Goal: Task Accomplishment & Management: Manage account settings

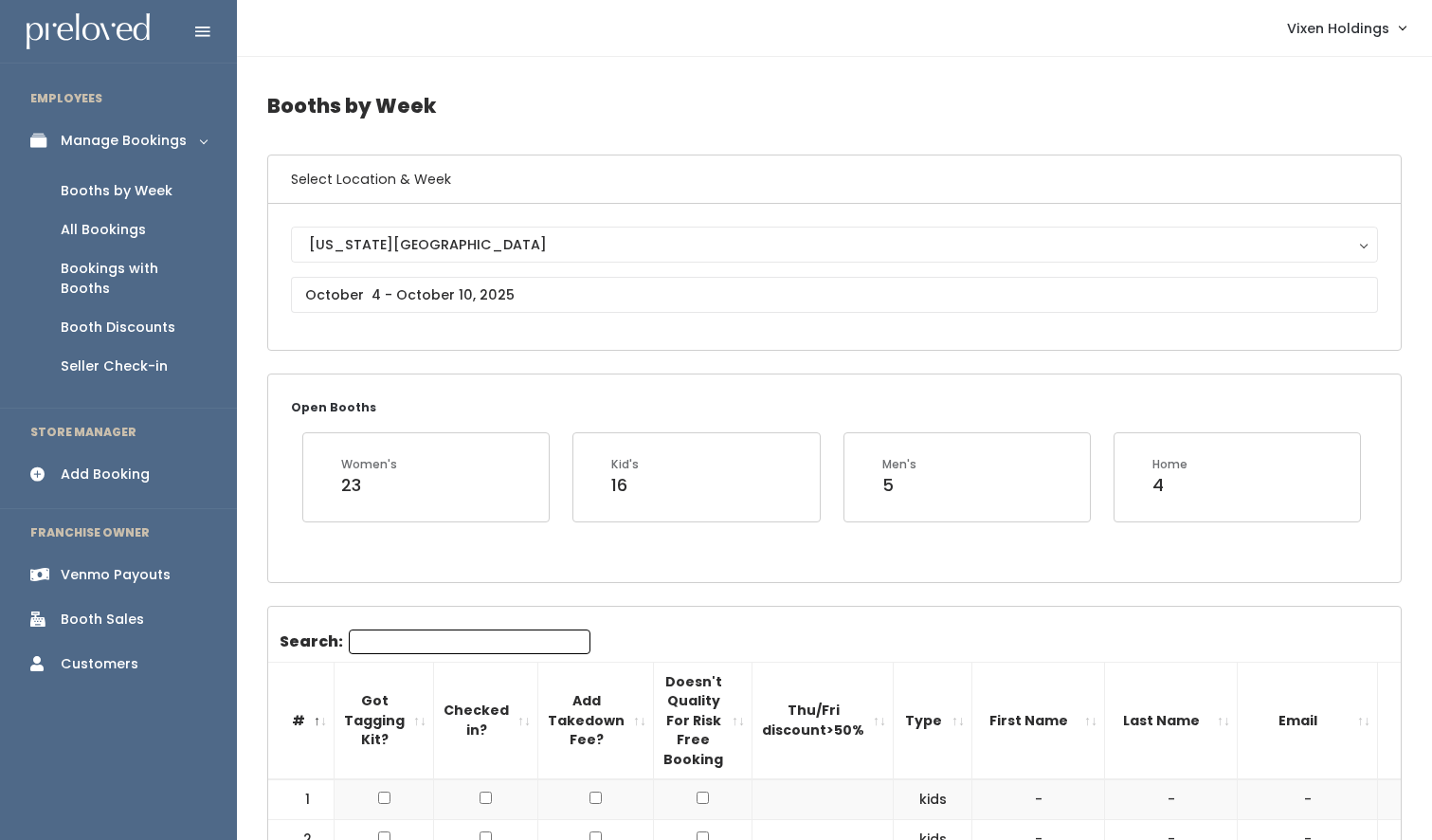
scroll to position [0, 248]
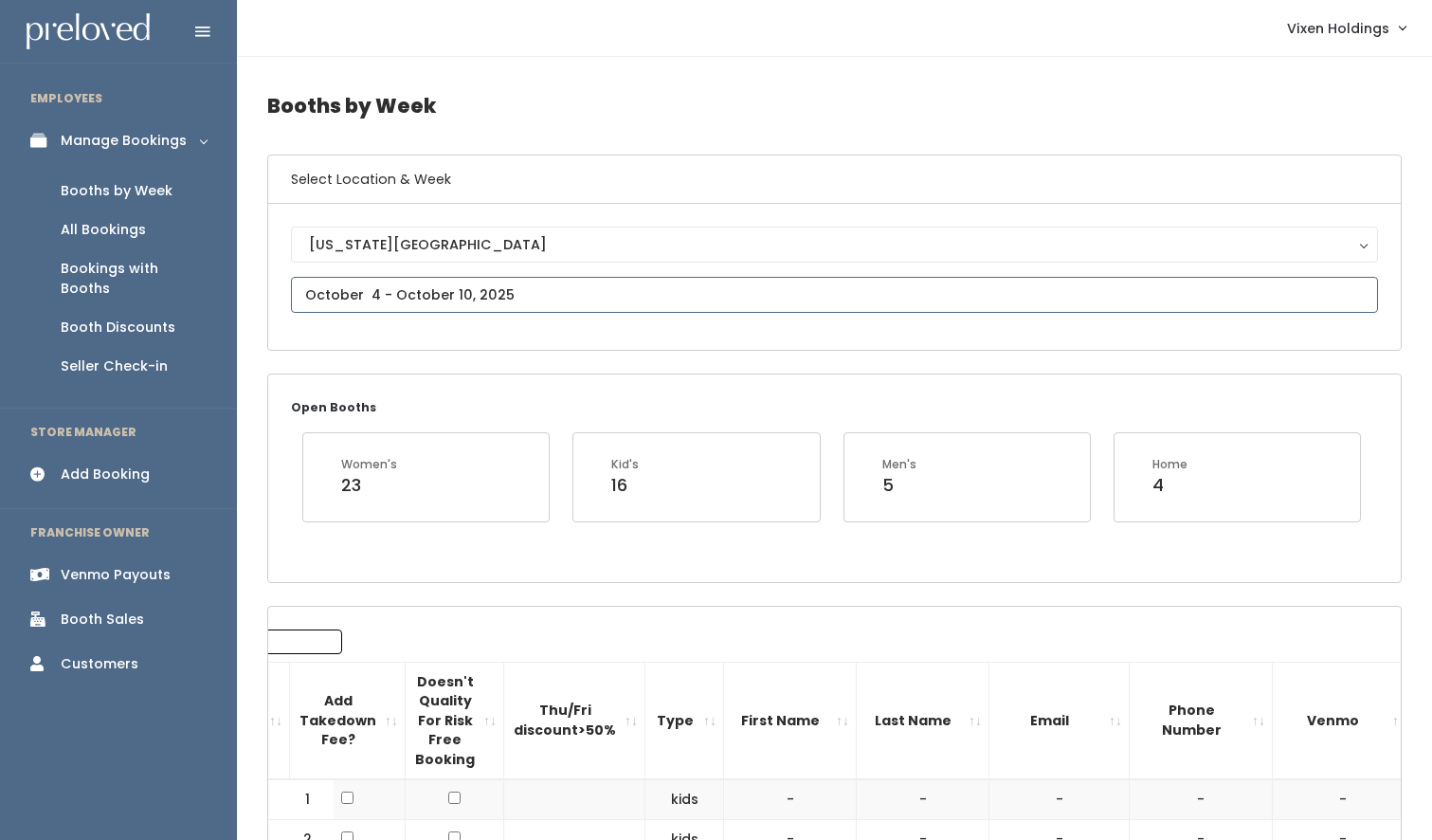
click at [359, 293] on input "text" at bounding box center [834, 294] width 1087 height 36
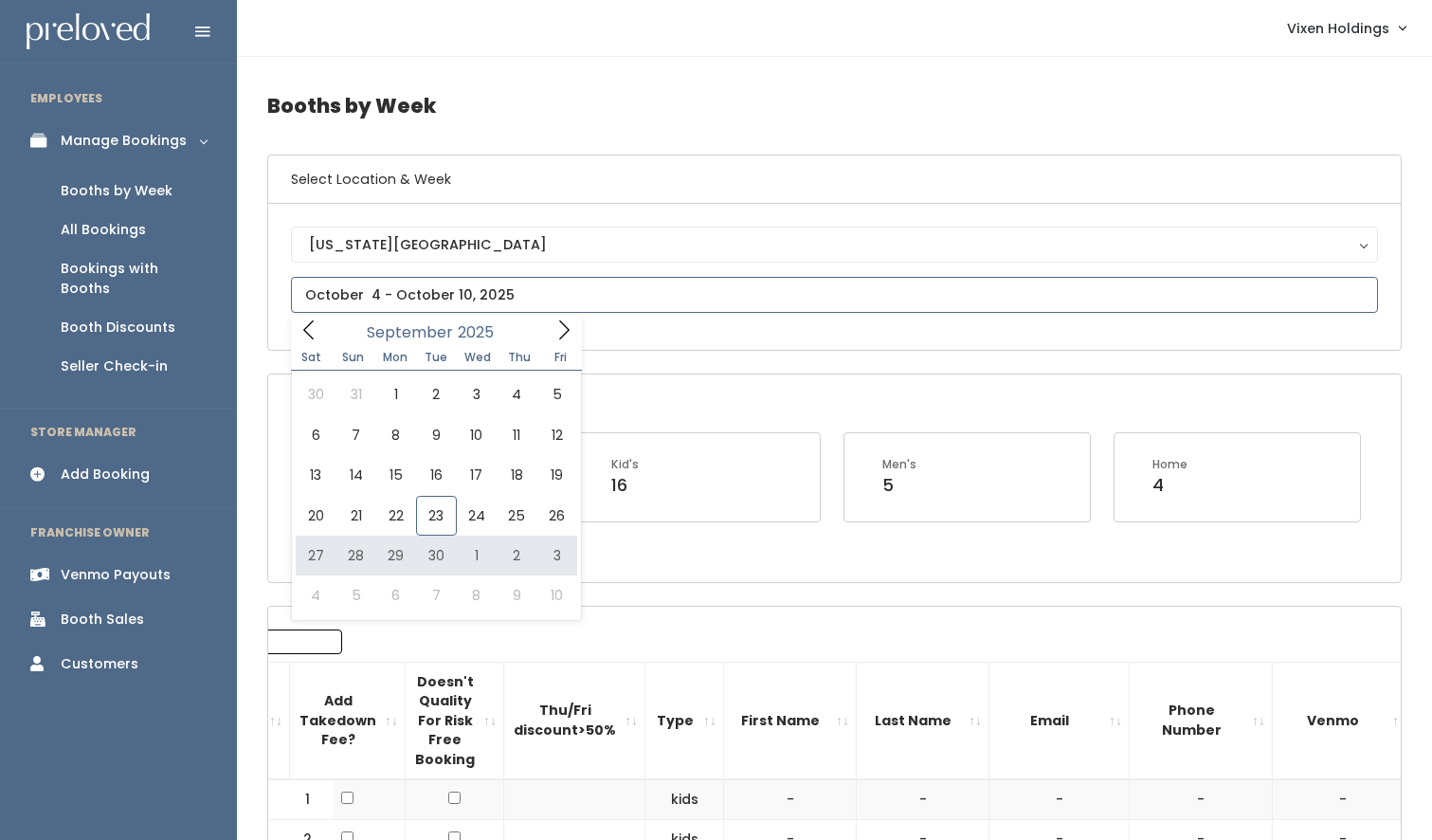
type input "September 27 to October 3"
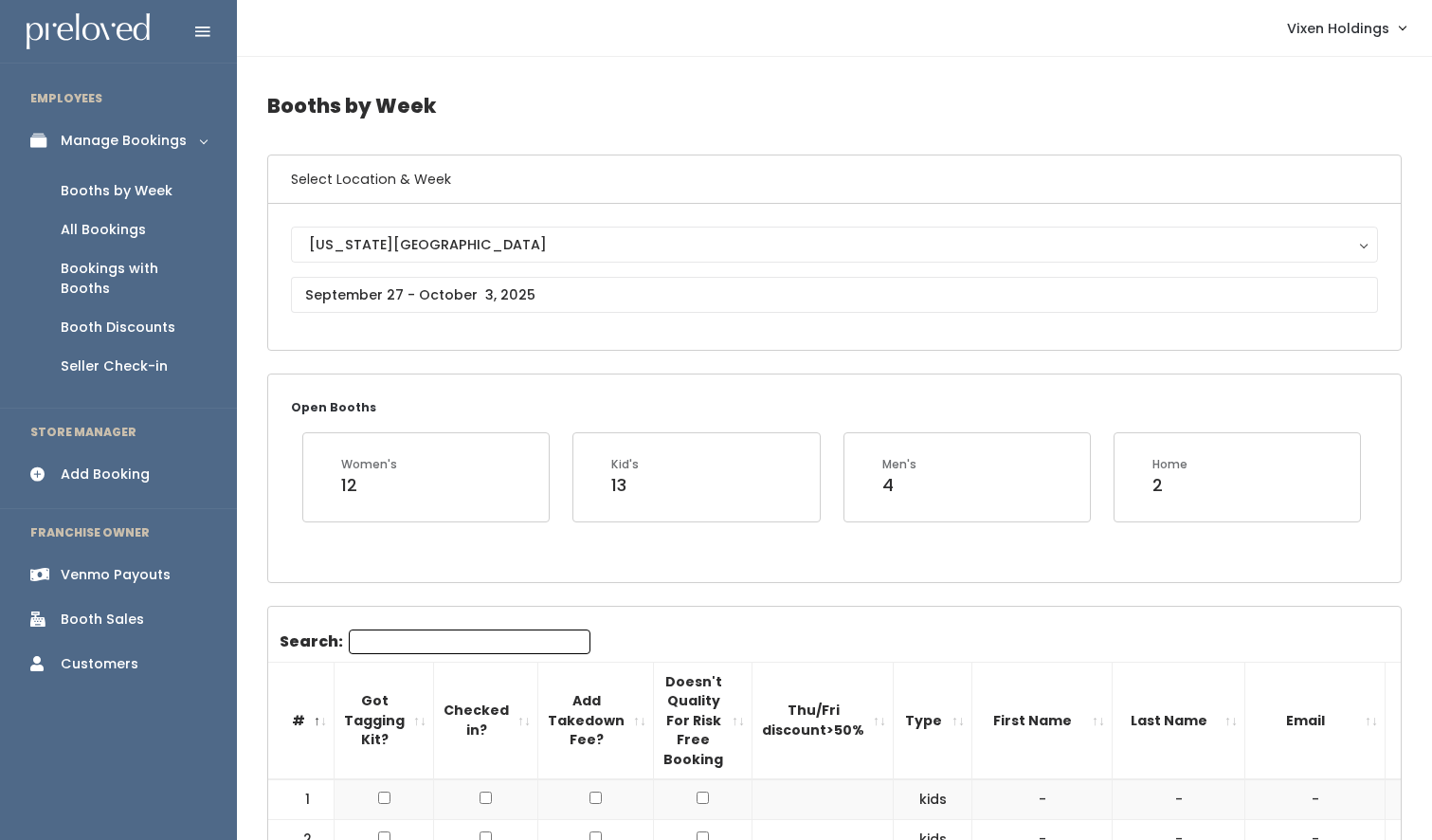
click at [139, 317] on div "Booth Discounts" at bounding box center [118, 327] width 115 height 19
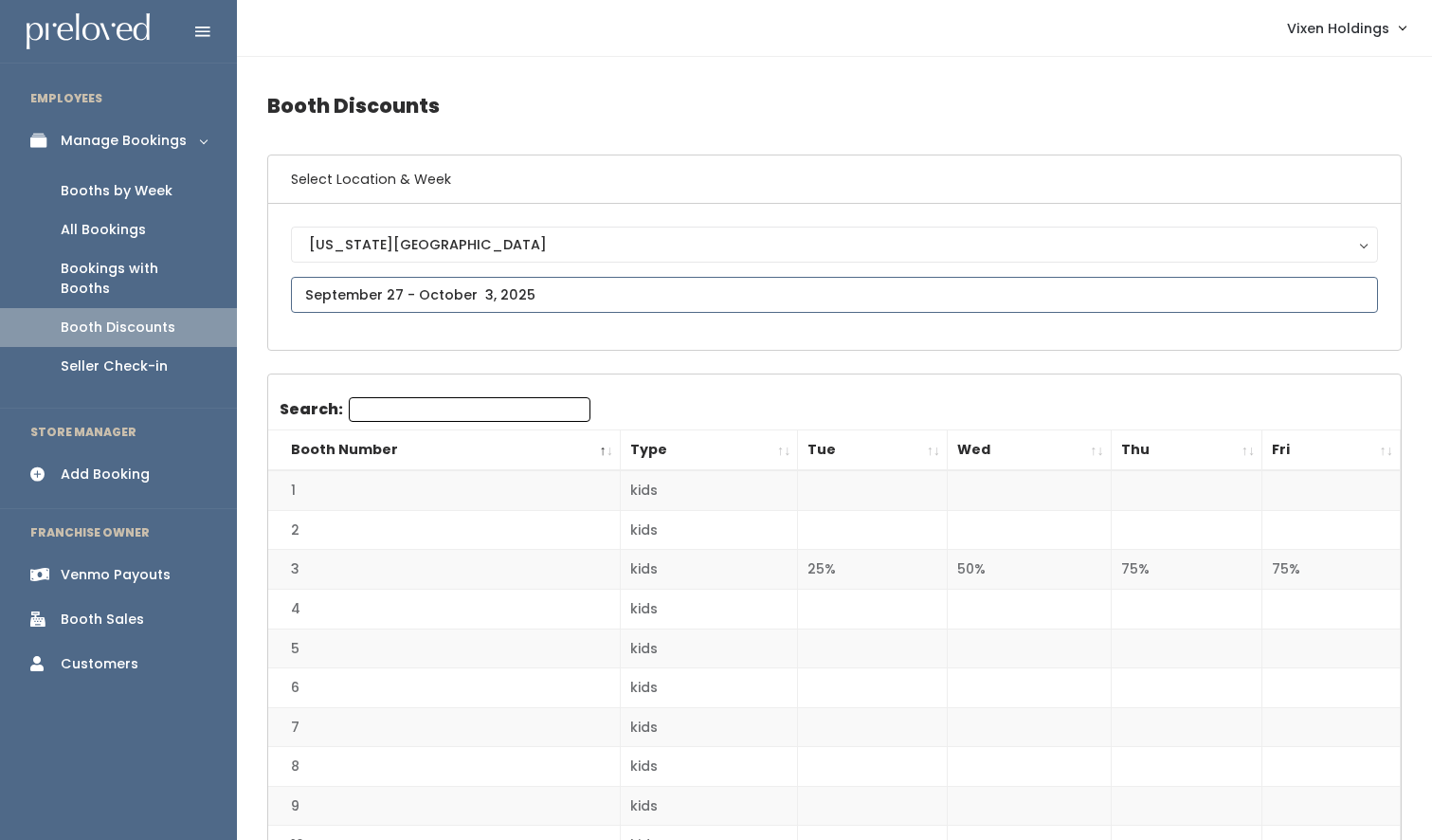
click at [408, 297] on input "text" at bounding box center [834, 294] width 1087 height 36
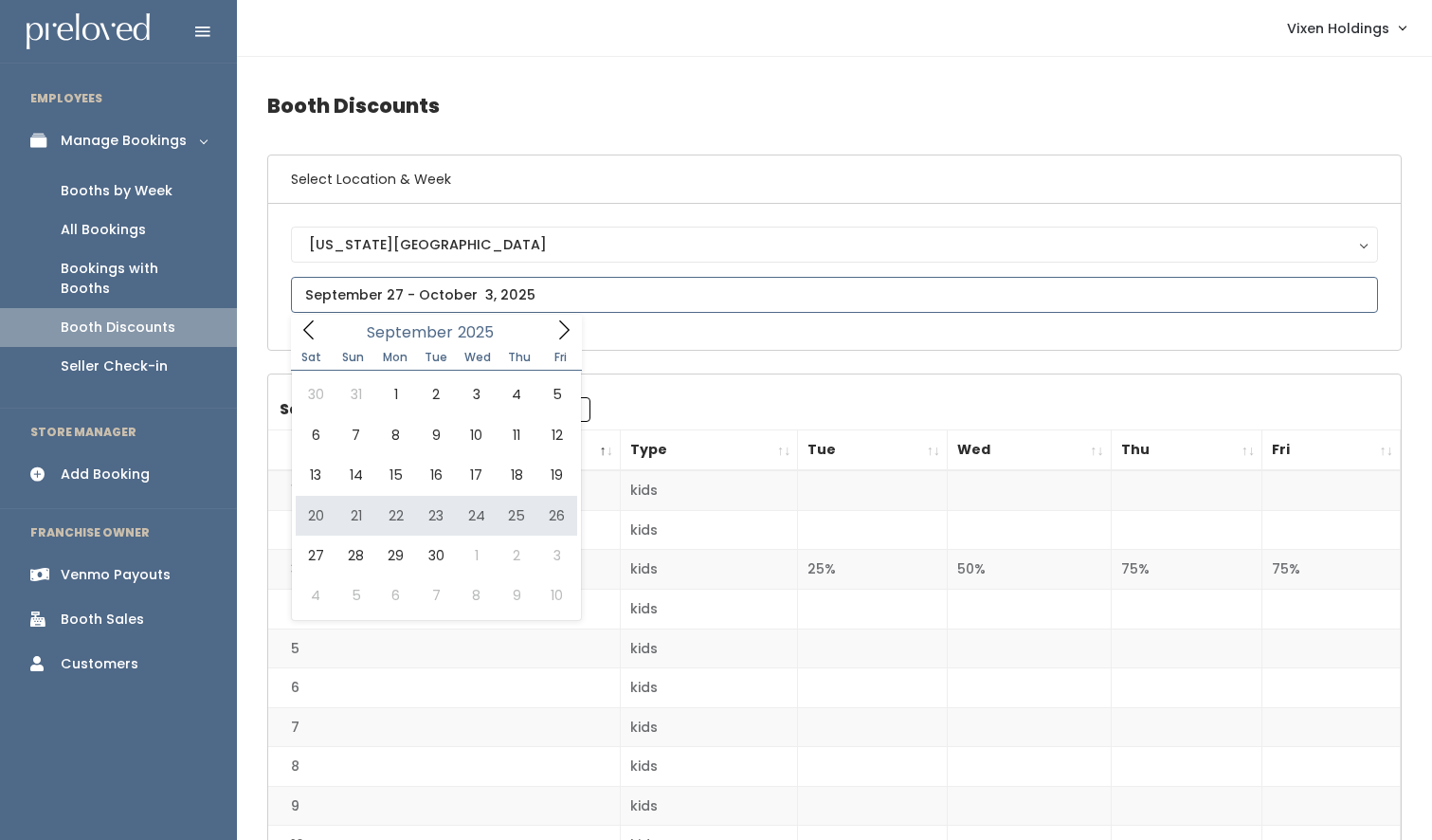
type input "September 20 to September 26"
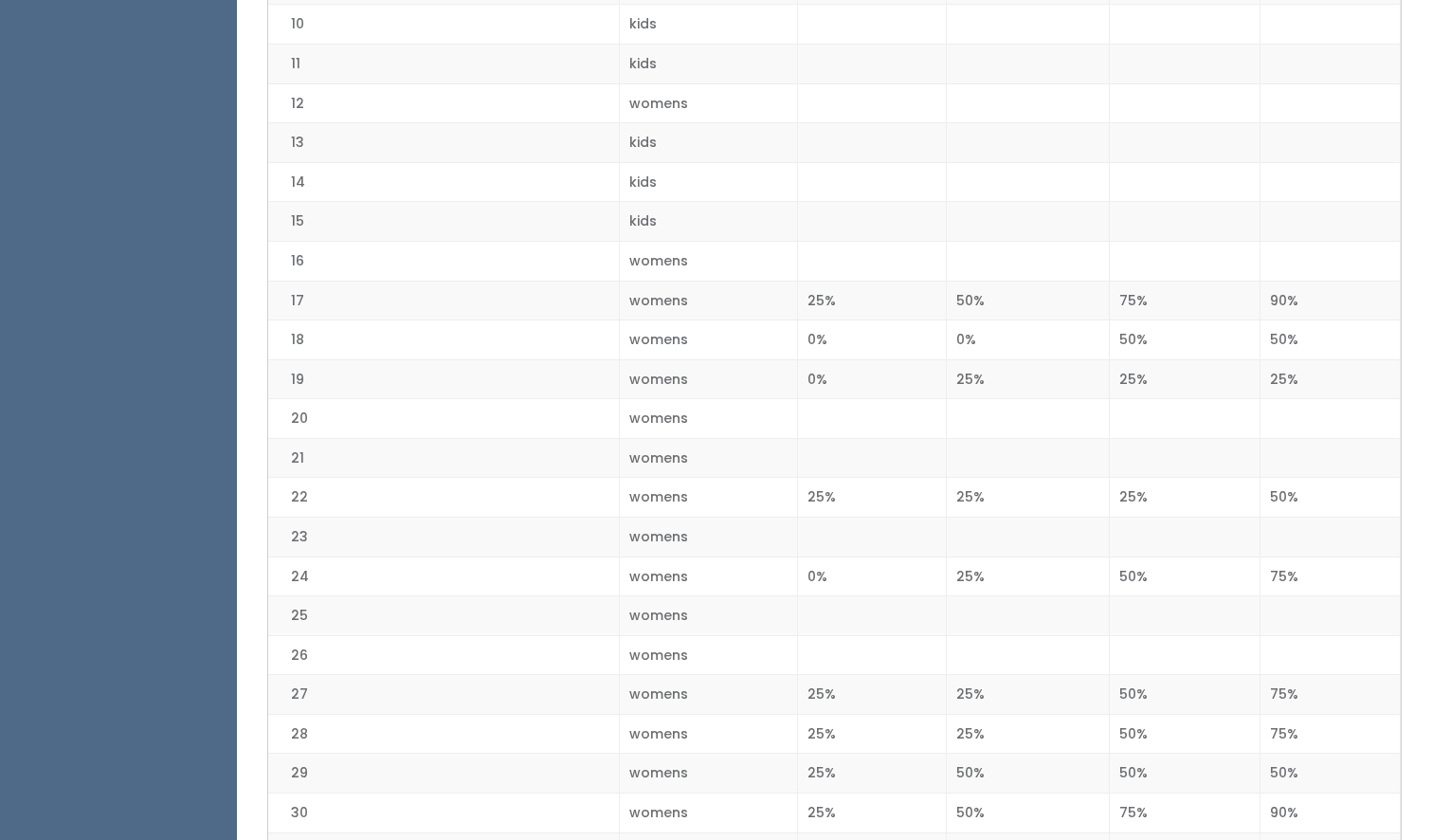
scroll to position [818, 0]
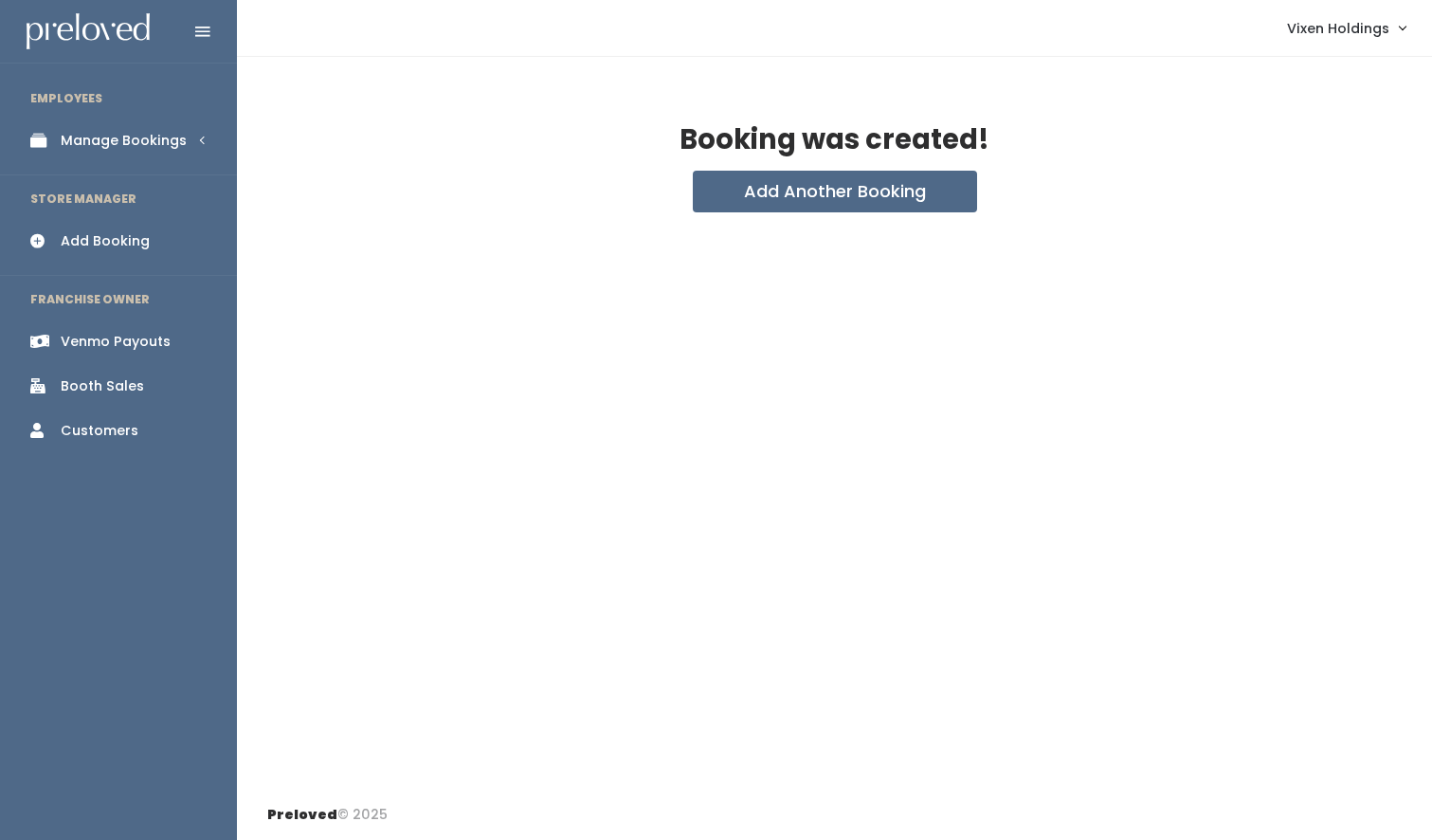
click at [140, 141] on div "Manage Bookings" at bounding box center [124, 140] width 127 height 19
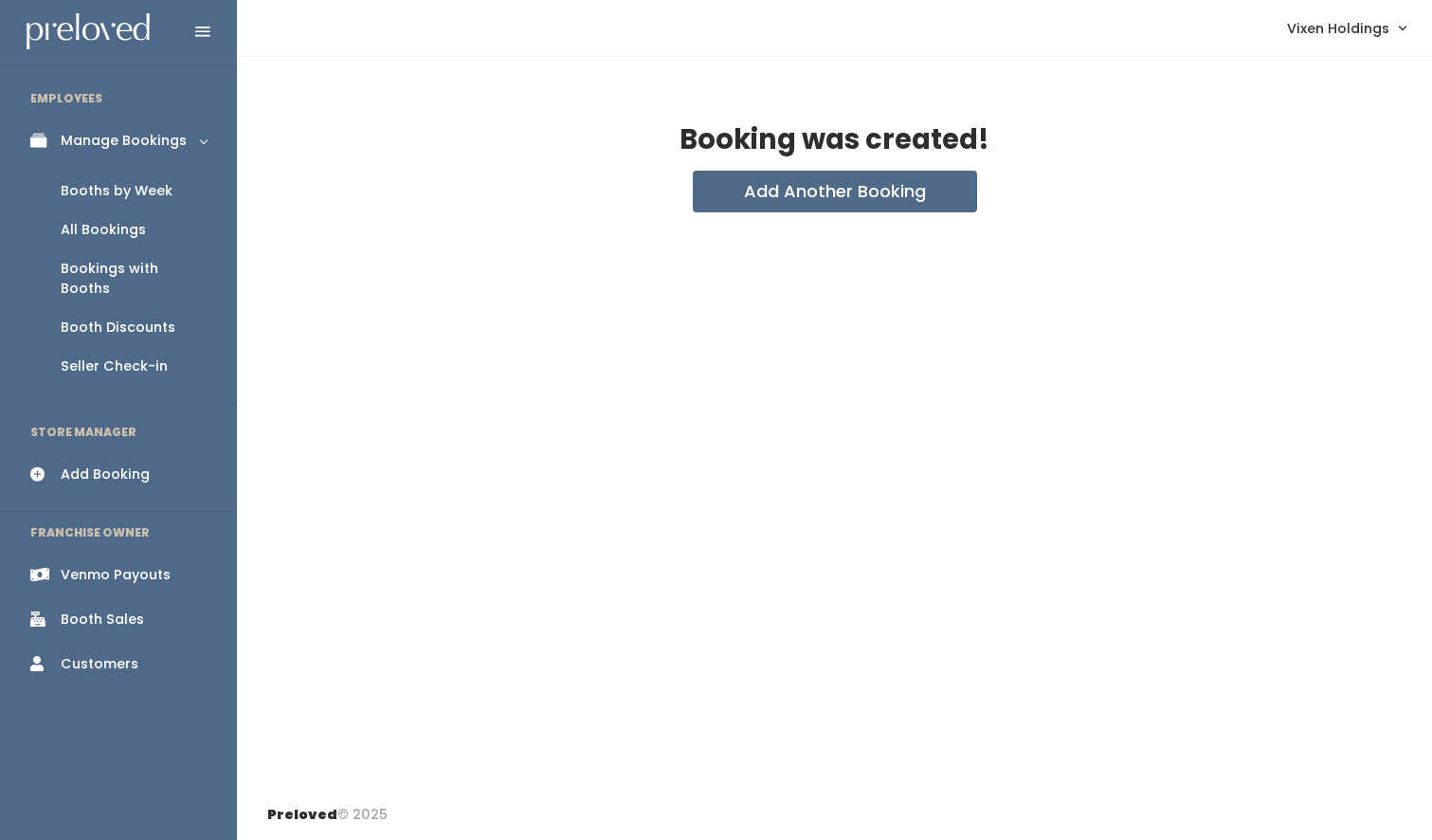
click at [134, 197] on div "Booths by Week" at bounding box center [116, 191] width 112 height 19
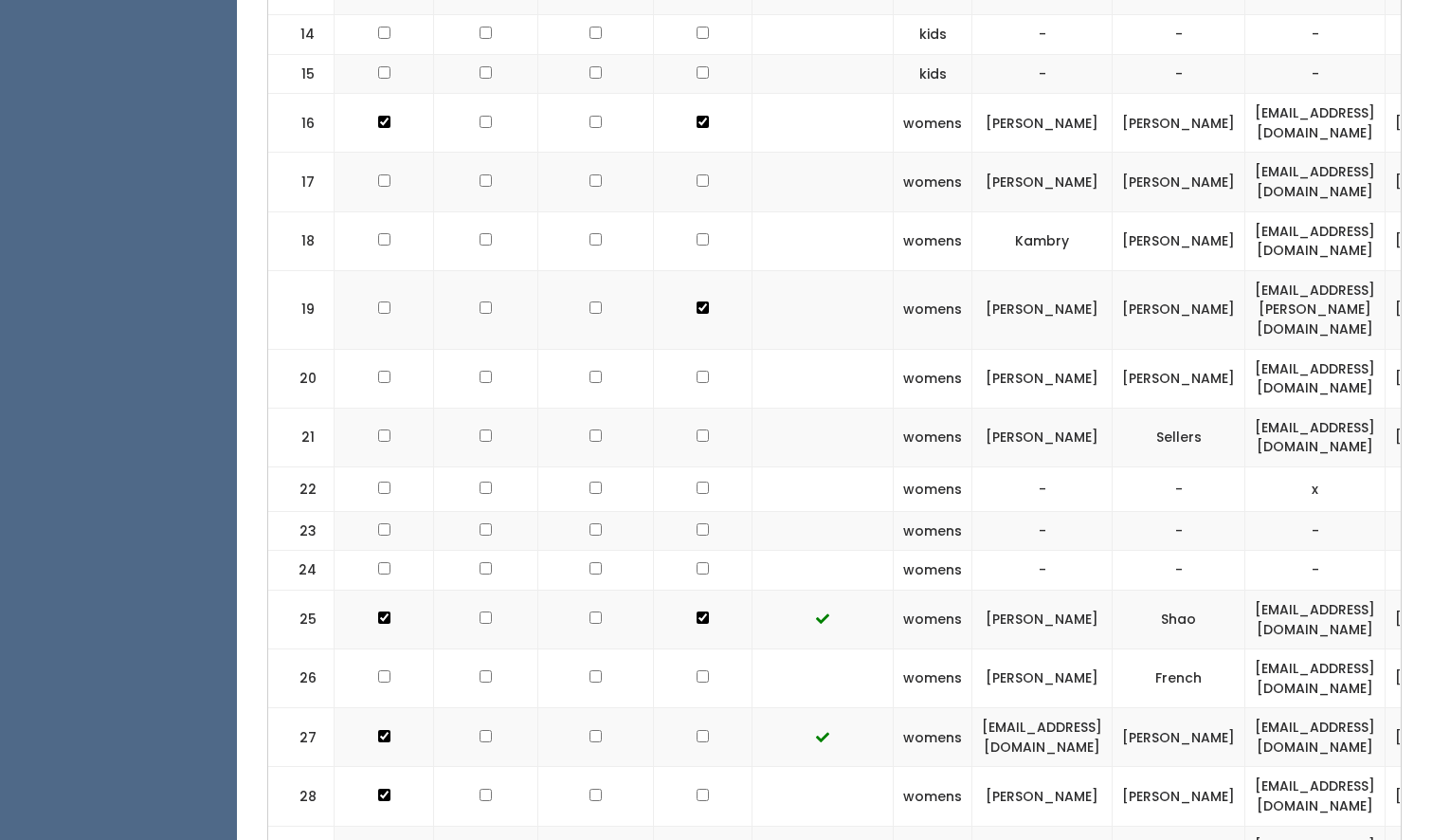
scroll to position [0, 343]
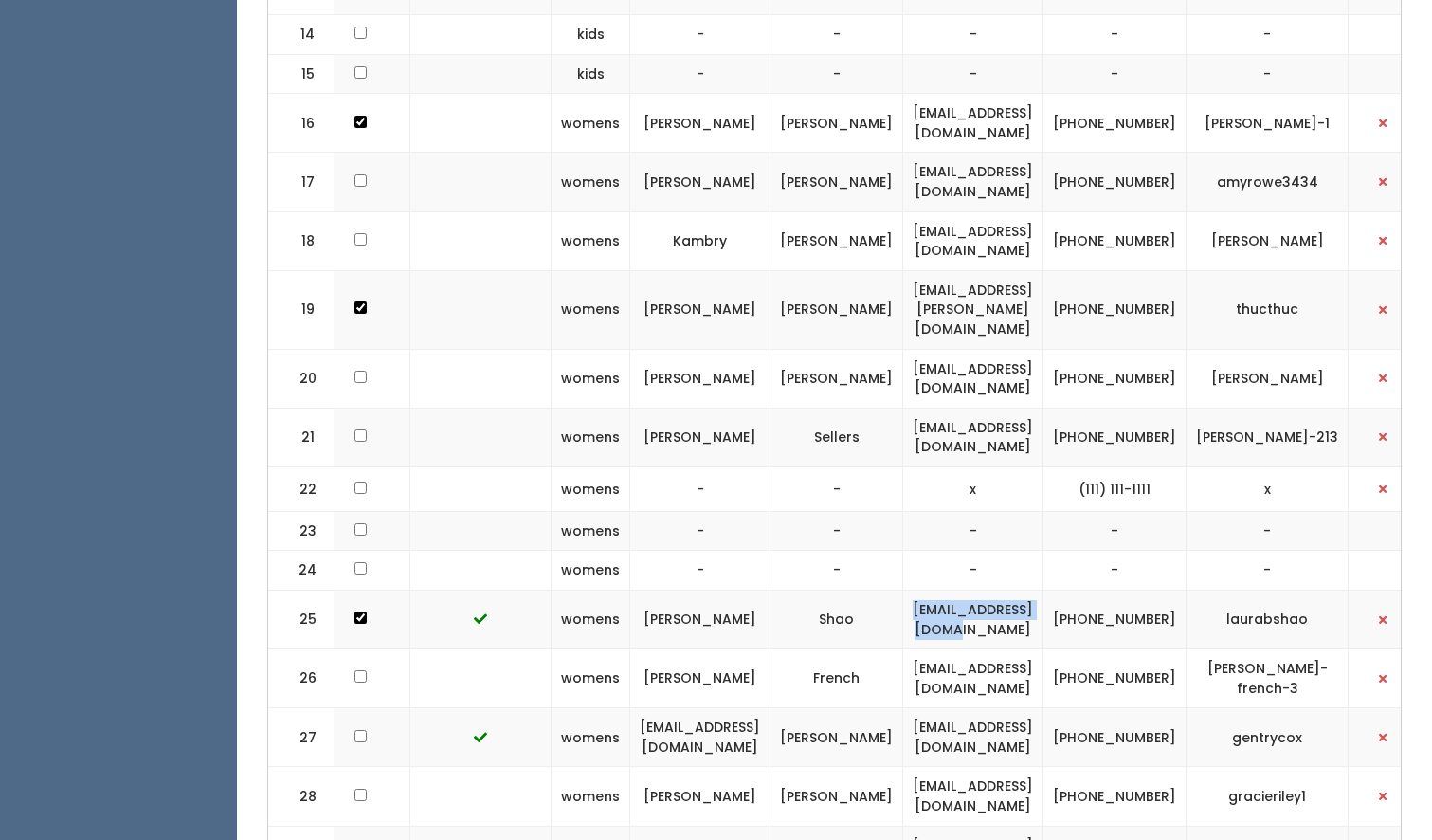
drag, startPoint x: 1082, startPoint y: 596, endPoint x: 906, endPoint y: 603, distance: 176.1
click at [906, 603] on td "[EMAIL_ADDRESS][DOMAIN_NAME]" at bounding box center [973, 619] width 140 height 58
copy td "[EMAIL_ADDRESS][DOMAIN_NAME]"
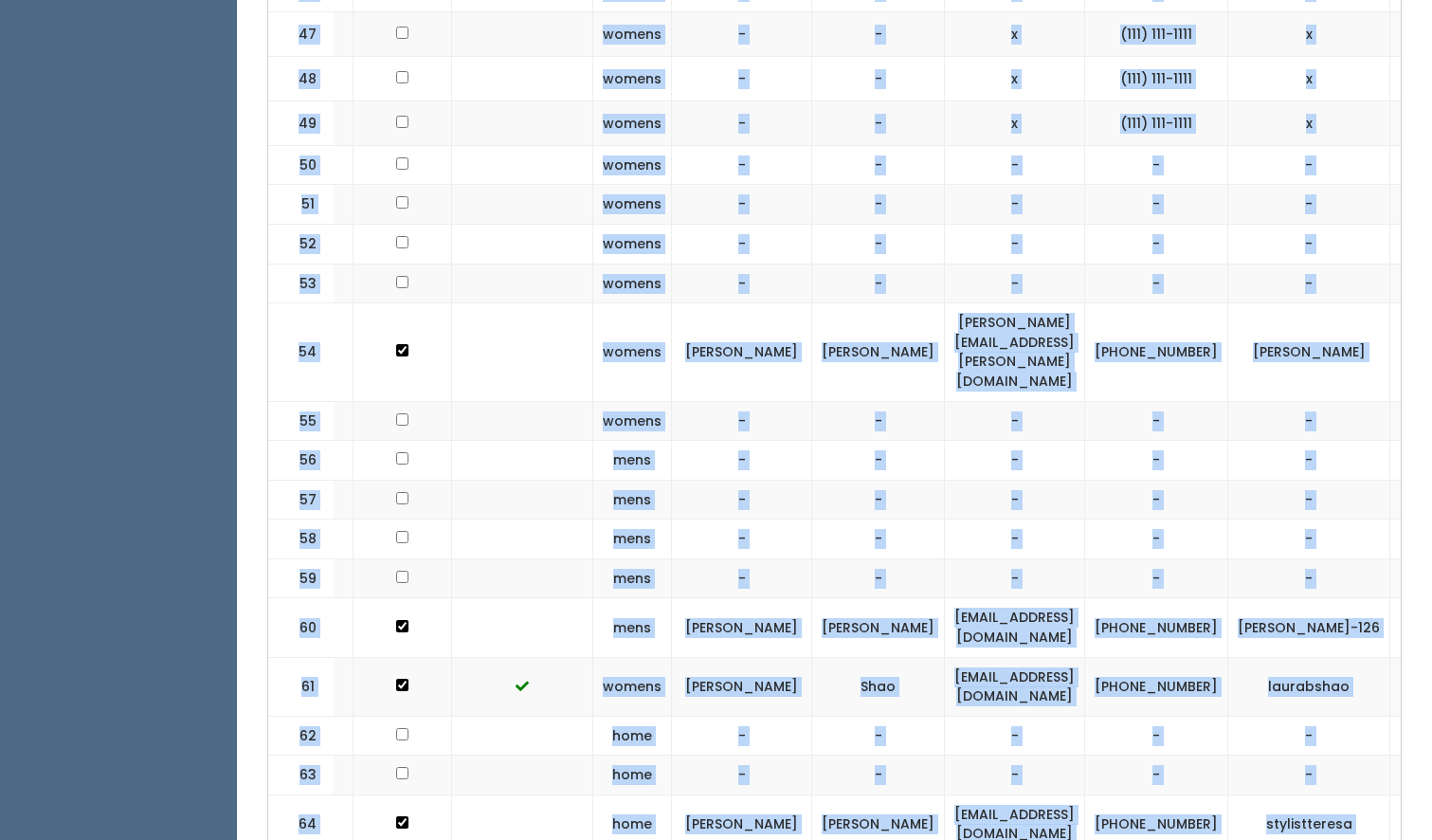
scroll to position [3105, 0]
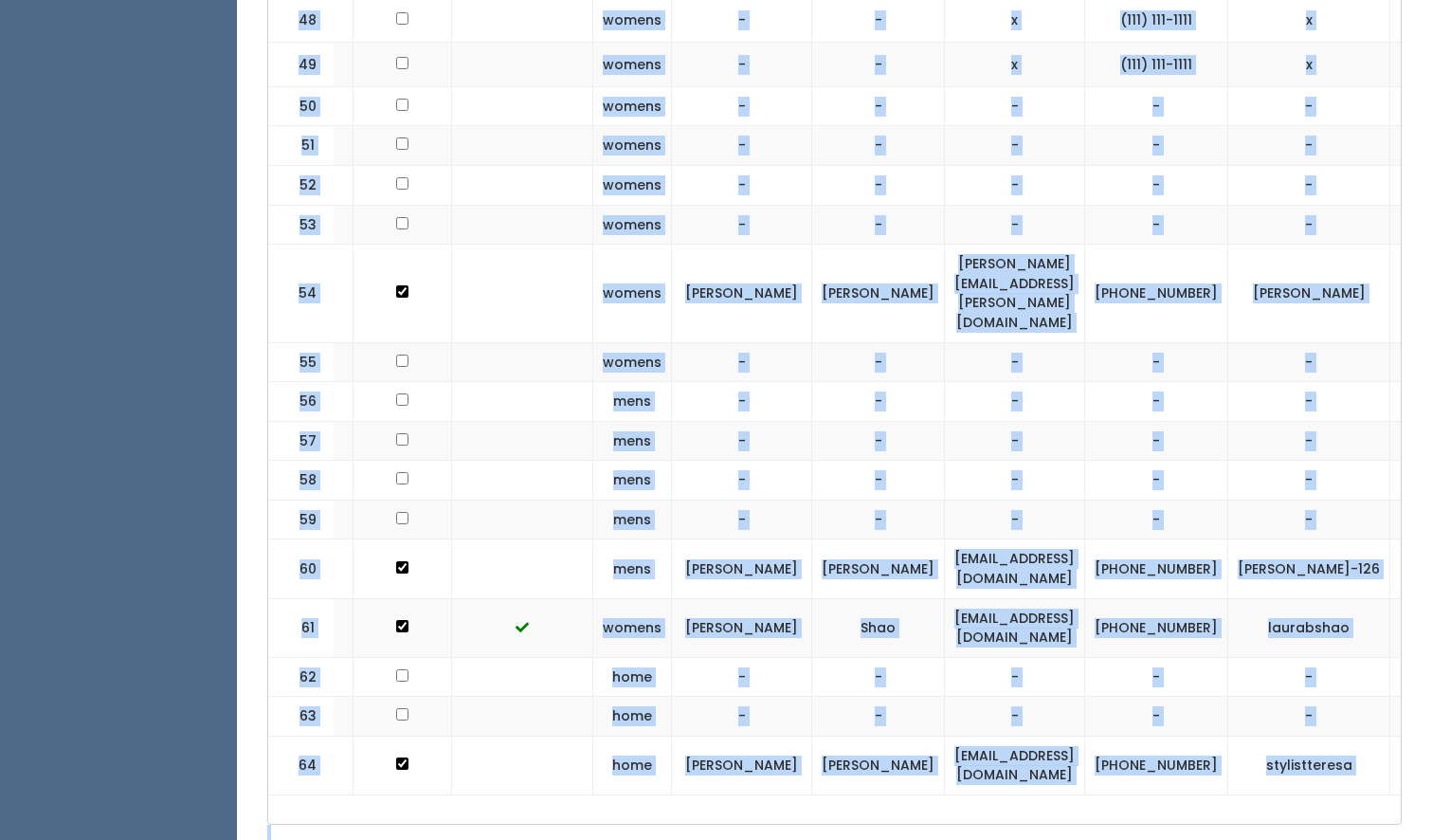
drag, startPoint x: 356, startPoint y: 343, endPoint x: 1206, endPoint y: 755, distance: 944.6
copy div "kids - - - - - 3 kids [PERSON_NAME] [PERSON_NAME][EMAIL_ADDRESS][DOMAIN_NAME] […"
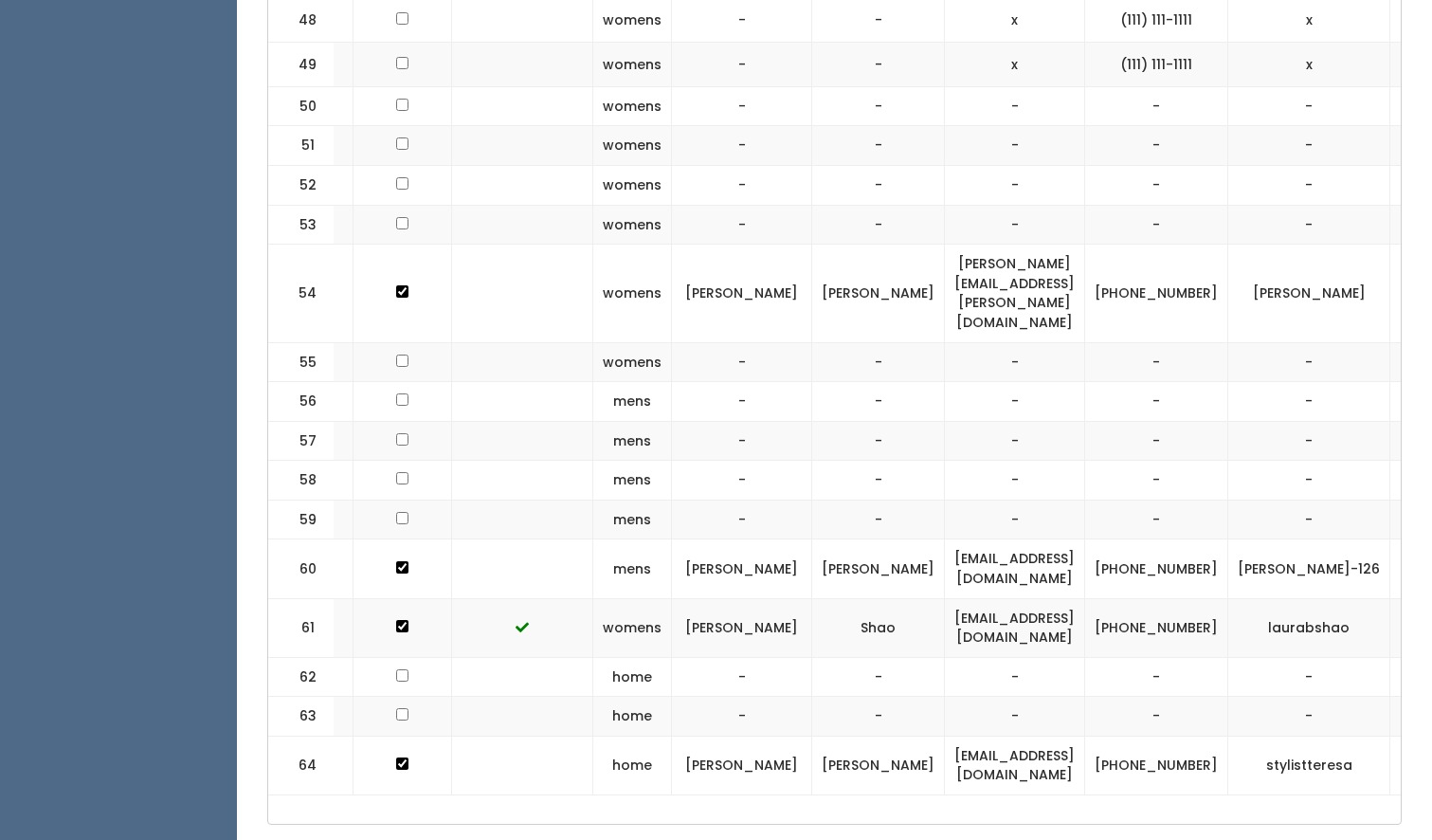
click at [681, 165] on td "-" at bounding box center [742, 185] width 140 height 40
